Goal: Complete application form

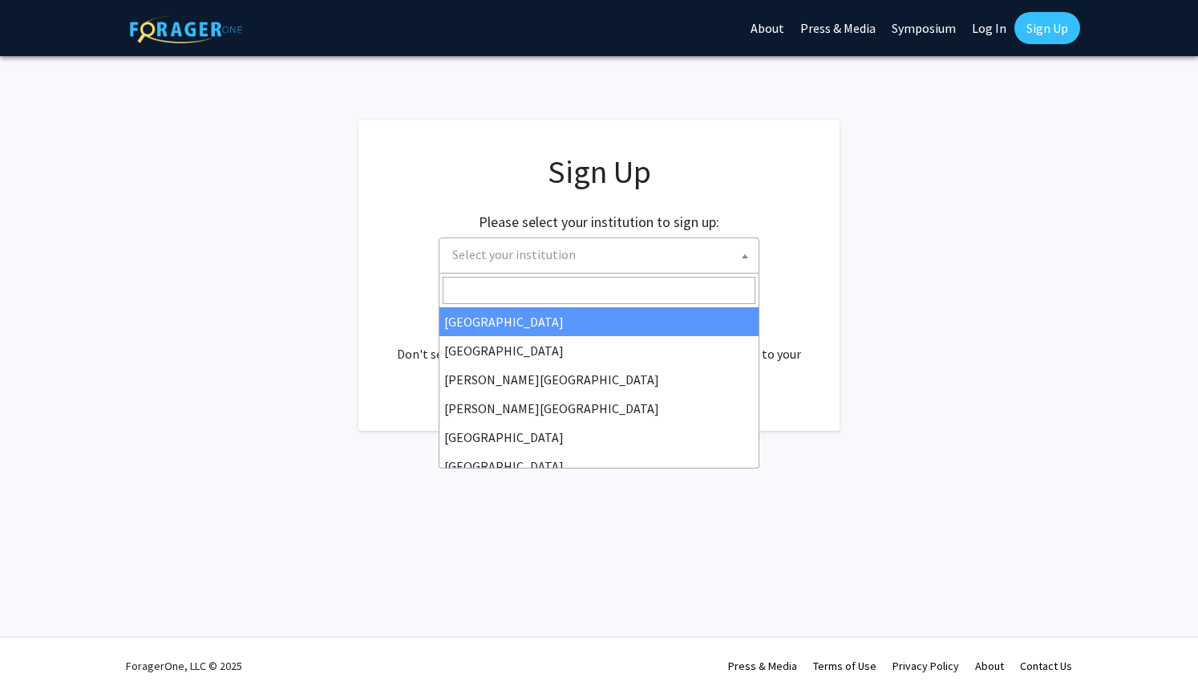
click at [735, 249] on span "Select your institution" at bounding box center [602, 254] width 313 height 33
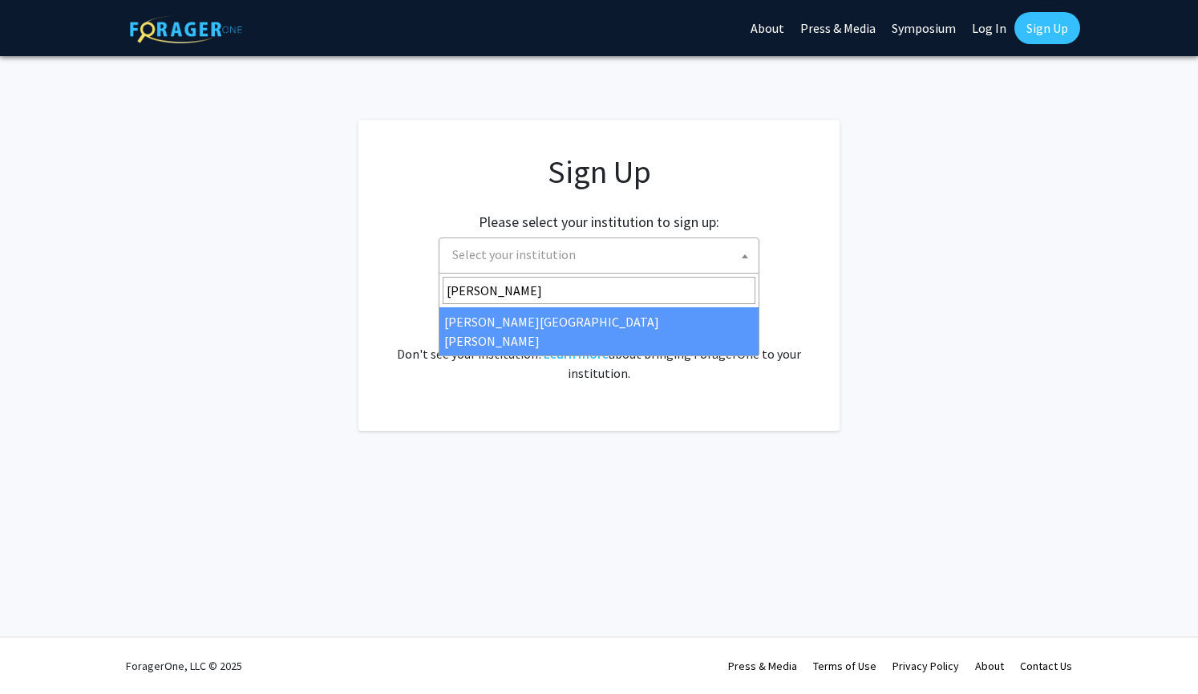
type input "john"
select select "1"
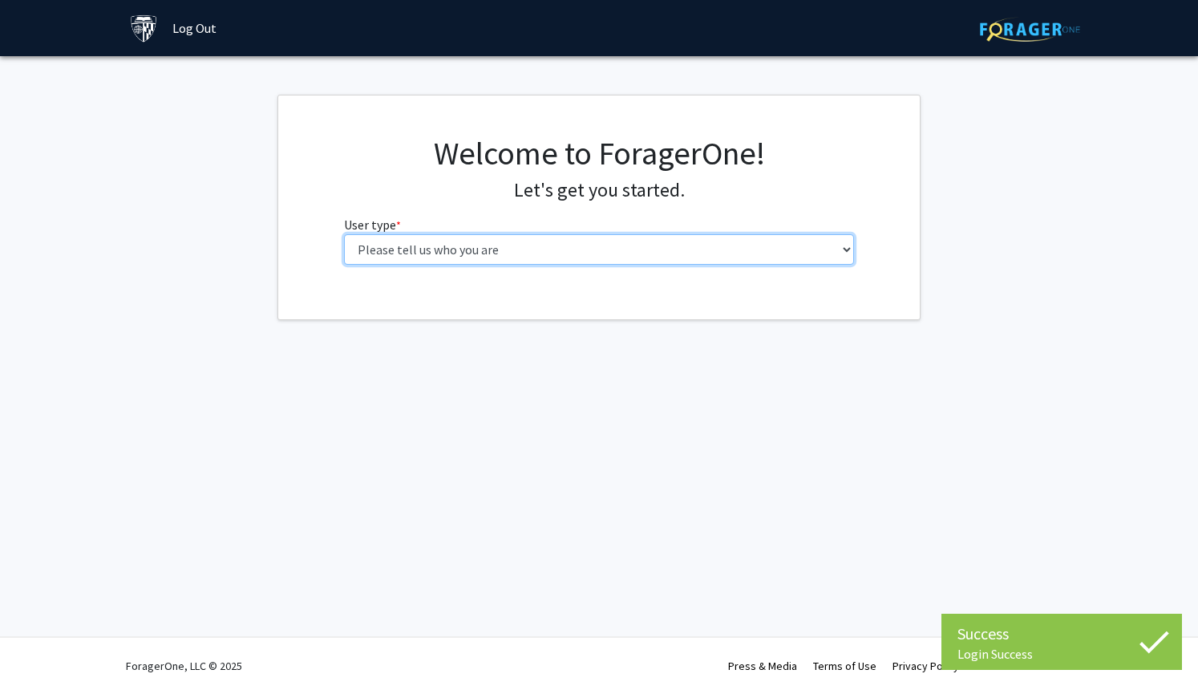
click at [687, 238] on select "Please tell us who you are Undergraduate Student Master's Student Doctoral Cand…" at bounding box center [599, 249] width 511 height 30
select select "2: masters"
click at [344, 234] on select "Please tell us who you are Undergraduate Student Master's Student Doctoral Cand…" at bounding box center [599, 249] width 511 height 30
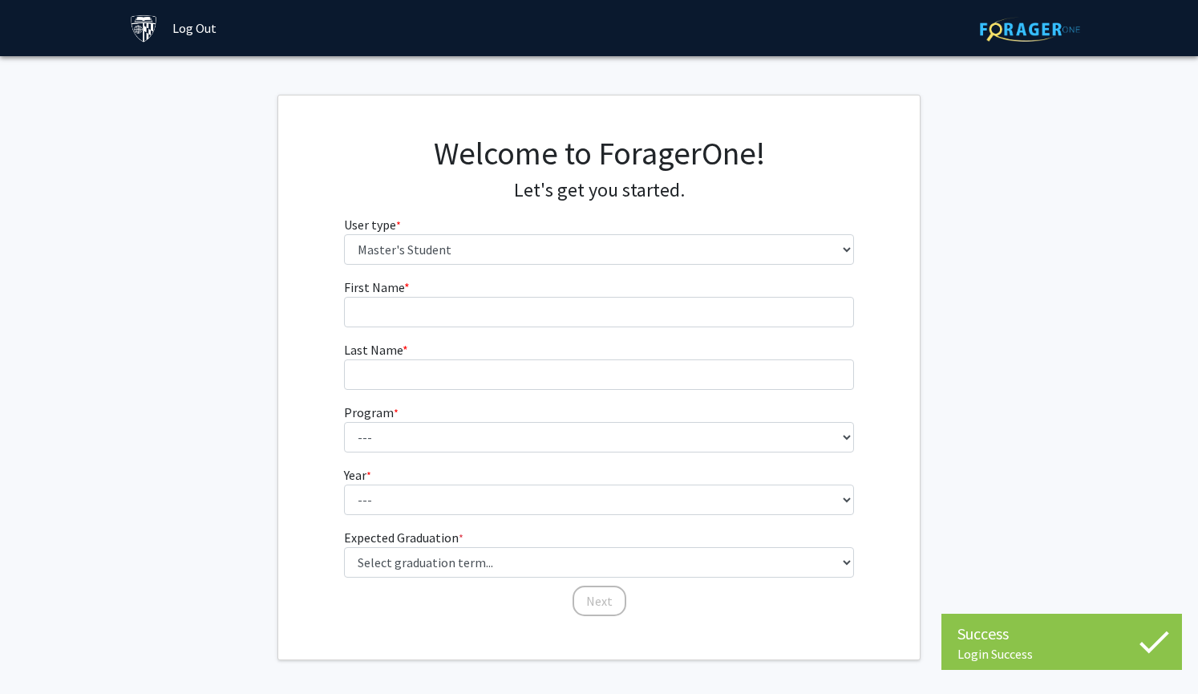
click at [720, 330] on form "First Name * required Last Name * required Program * required --- Anatomy Educa…" at bounding box center [599, 439] width 511 height 324
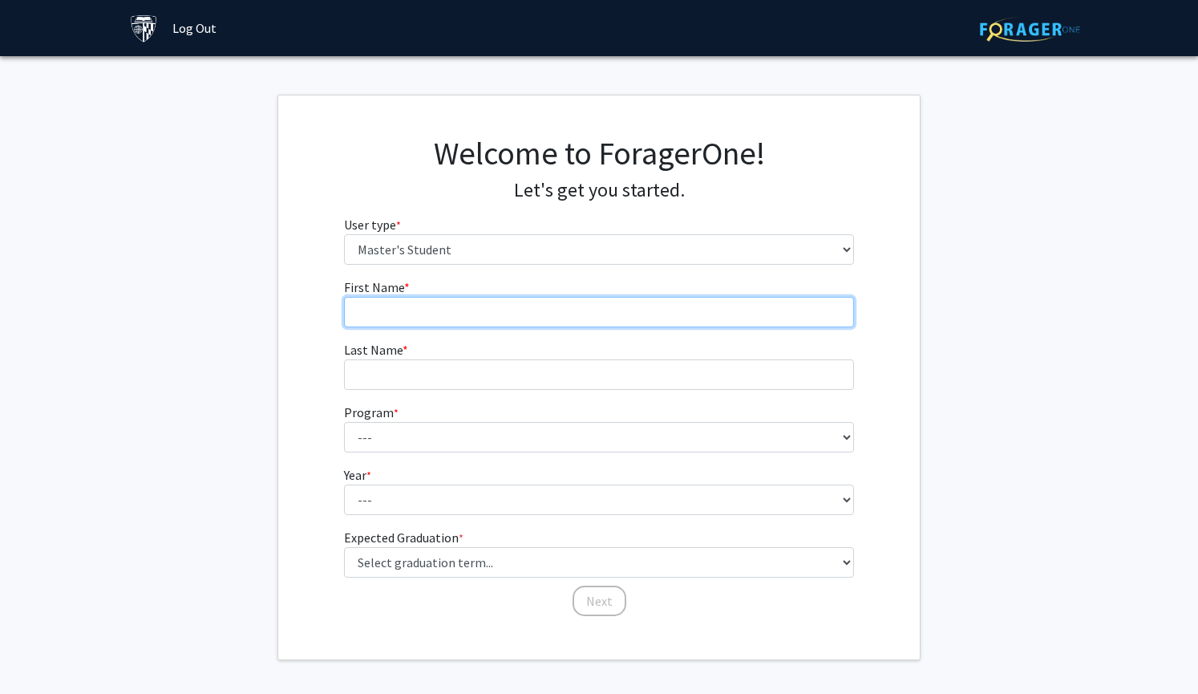
click at [710, 312] on input "First Name * required" at bounding box center [599, 312] width 511 height 30
type input "[PERSON_NAME]"
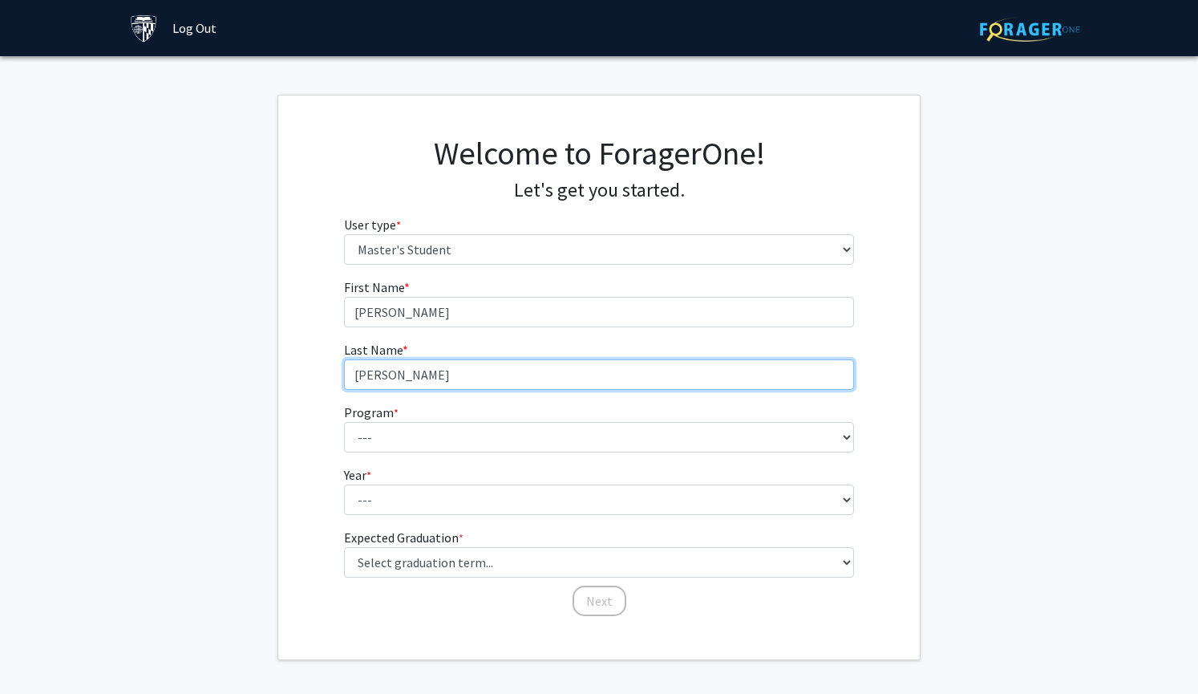
type input "[PERSON_NAME]"
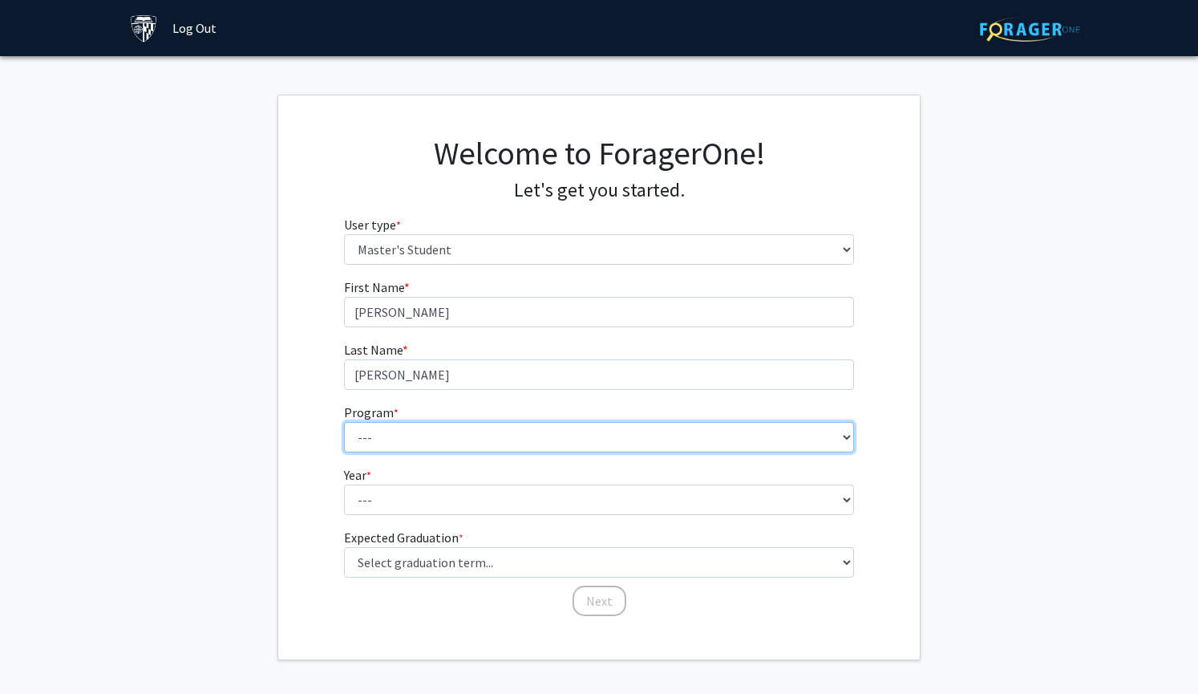
click at [638, 441] on select "--- Anatomy Education Applied and Computational Mathematics Applied Biomedical …" at bounding box center [599, 437] width 511 height 30
select select "15: 8"
click at [344, 422] on select "--- Anatomy Education Applied and Computational Mathematics Applied Biomedical …" at bounding box center [599, 437] width 511 height 30
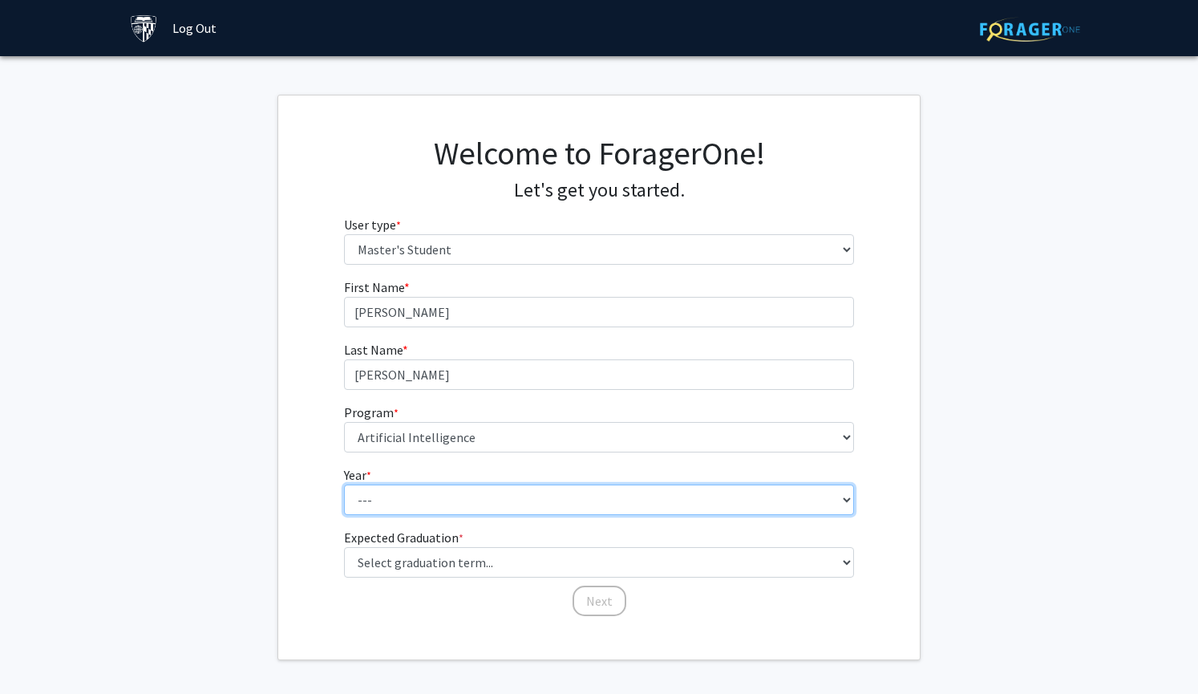
click at [532, 512] on select "--- First Year Second Year" at bounding box center [599, 499] width 511 height 30
select select "1: first_year"
click at [344, 484] on select "--- First Year Second Year" at bounding box center [599, 499] width 511 height 30
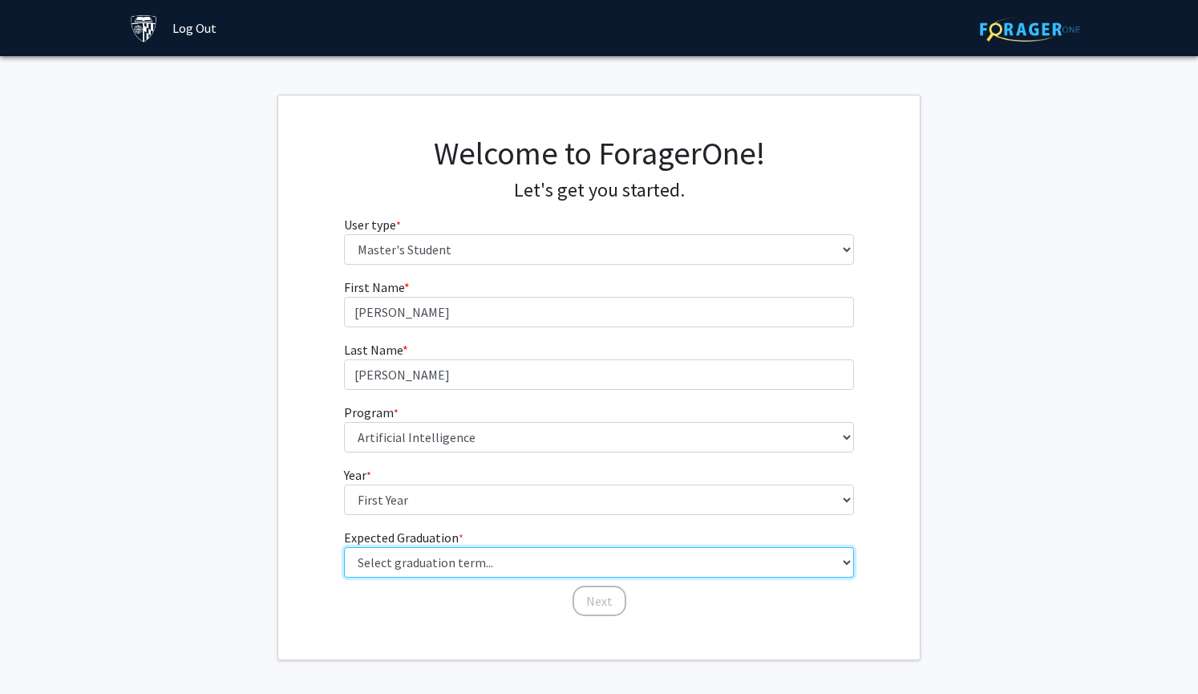
click at [500, 560] on select "Select graduation term... Spring 2025 Summer 2025 Fall 2025 Winter 2025 Spring …" at bounding box center [599, 562] width 511 height 30
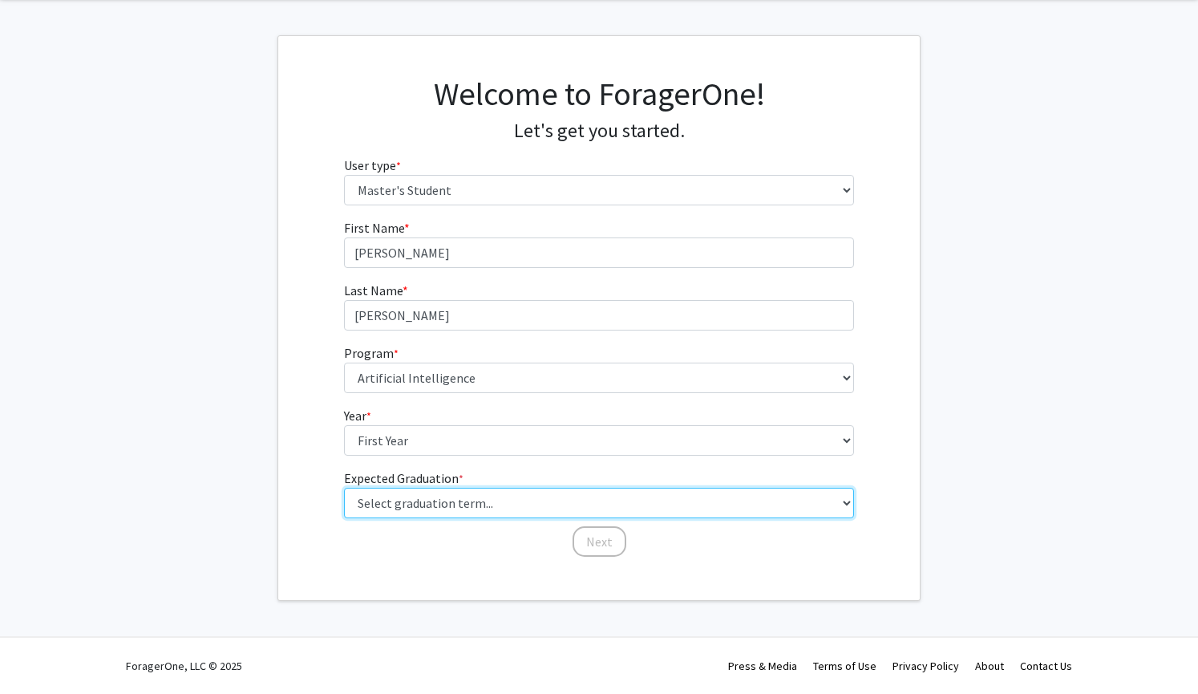
click at [378, 508] on select "Select graduation term... Spring 2025 Summer 2025 Fall 2025 Winter 2025 Spring …" at bounding box center [599, 502] width 511 height 30
select select "9: spring_2027"
click at [344, 487] on select "Select graduation term... Spring 2025 Summer 2025 Fall 2025 Winter 2025 Spring …" at bounding box center [599, 502] width 511 height 30
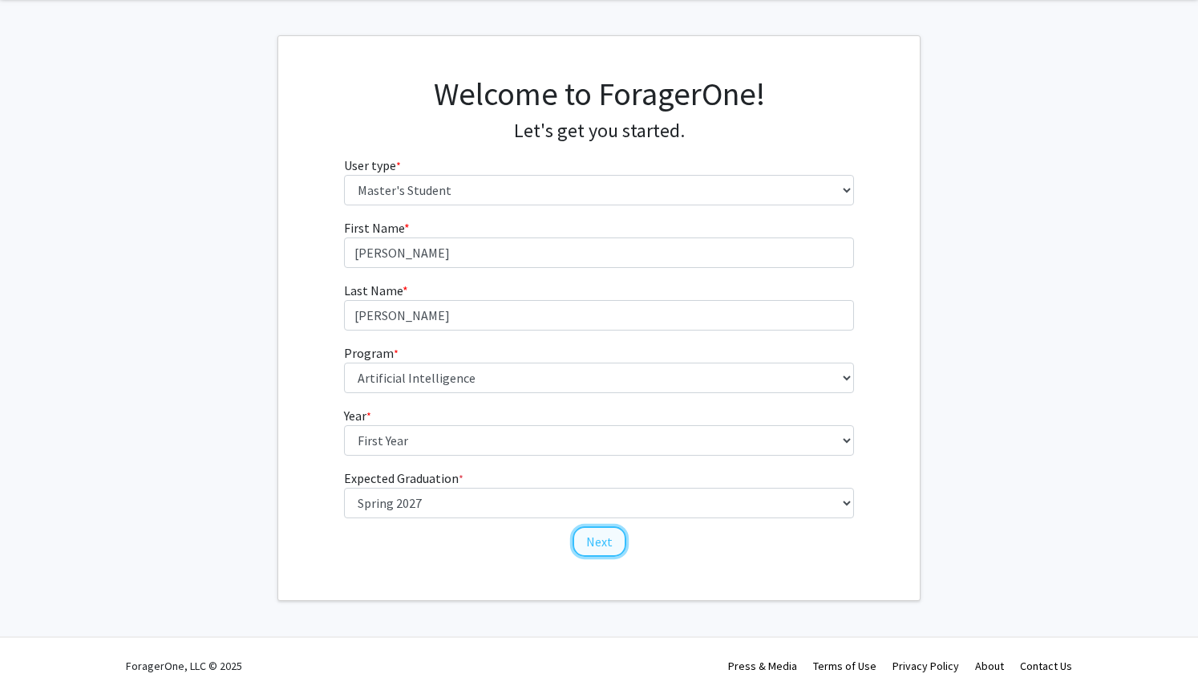
click at [597, 540] on button "Next" at bounding box center [599, 541] width 54 height 30
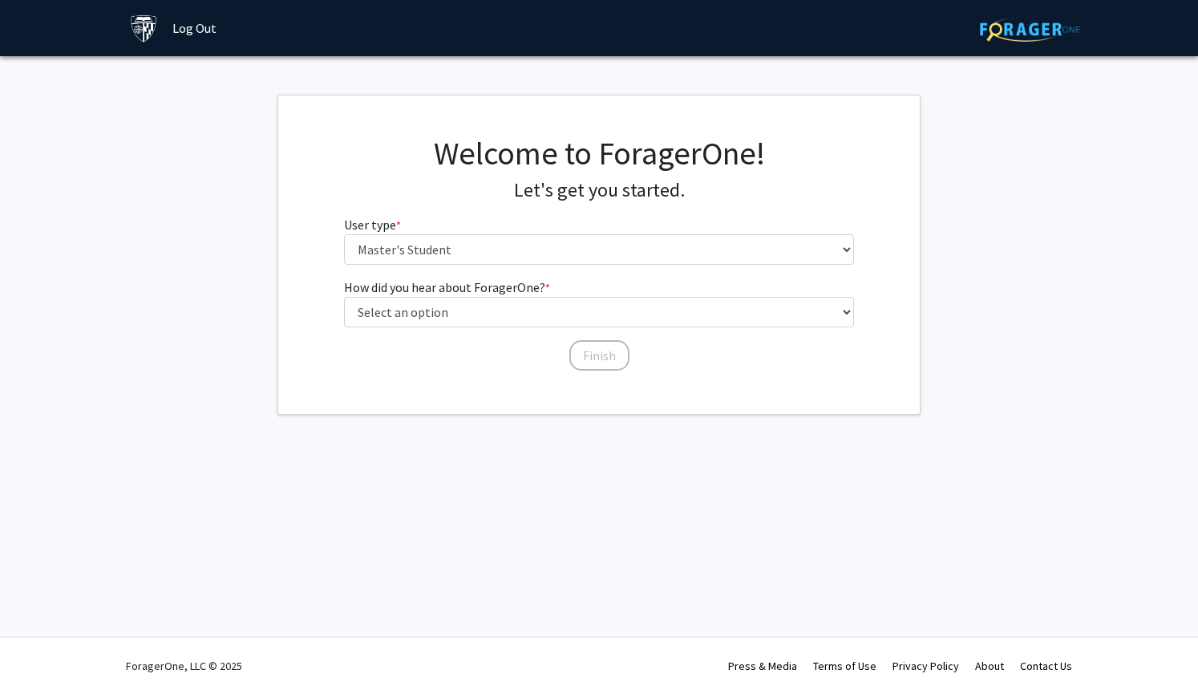
scroll to position [0, 0]
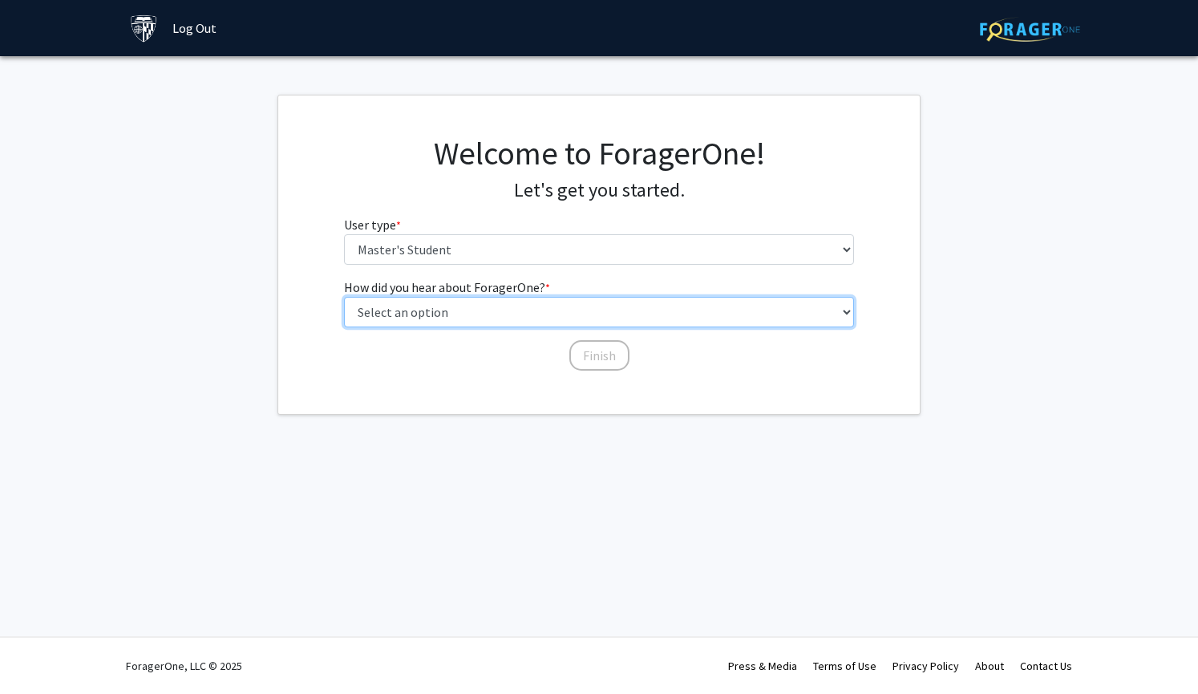
click at [578, 317] on select "Select an option Peer/student recommendation Faculty/staff recommendation Unive…" at bounding box center [599, 312] width 511 height 30
select select "3: university_website"
click at [344, 297] on select "Select an option Peer/student recommendation Faculty/staff recommendation Unive…" at bounding box center [599, 312] width 511 height 30
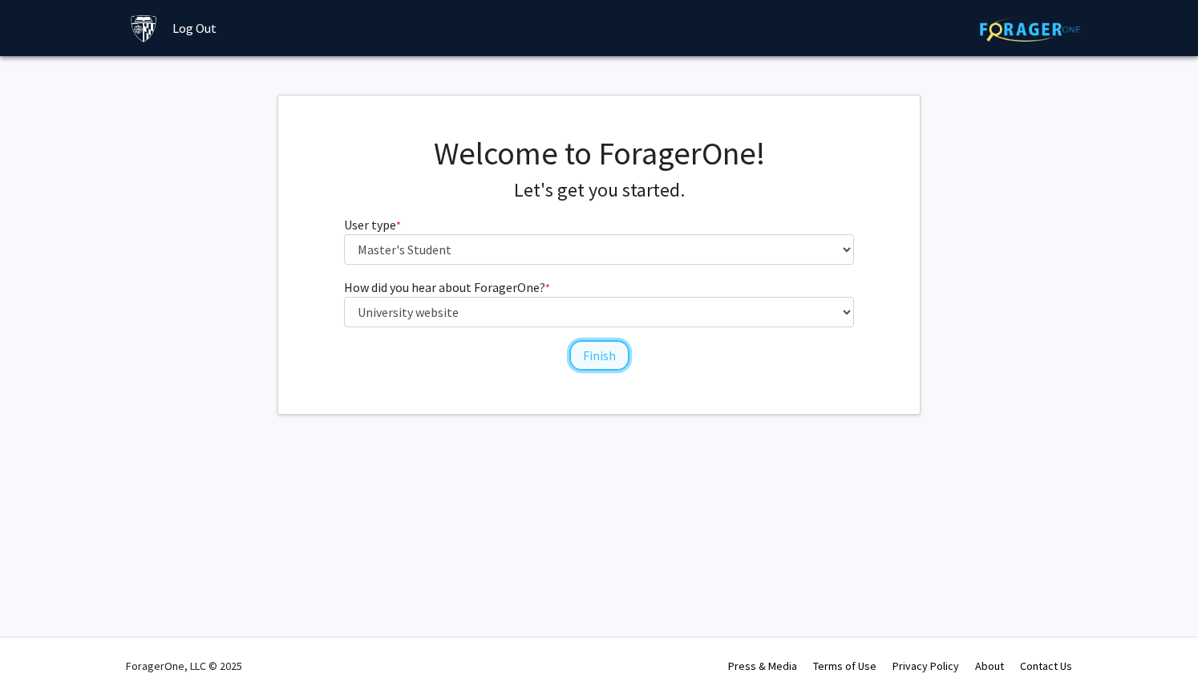
click at [600, 352] on button "Finish" at bounding box center [599, 355] width 60 height 30
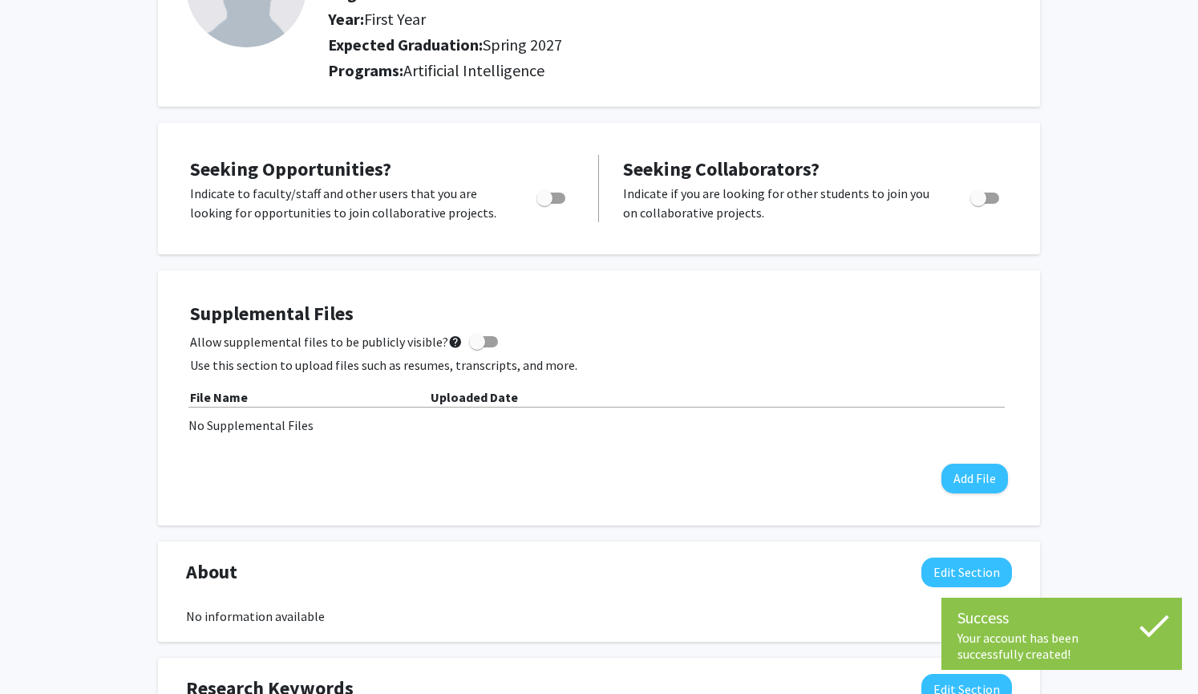
scroll to position [181, 0]
